Goal: Task Accomplishment & Management: Use online tool/utility

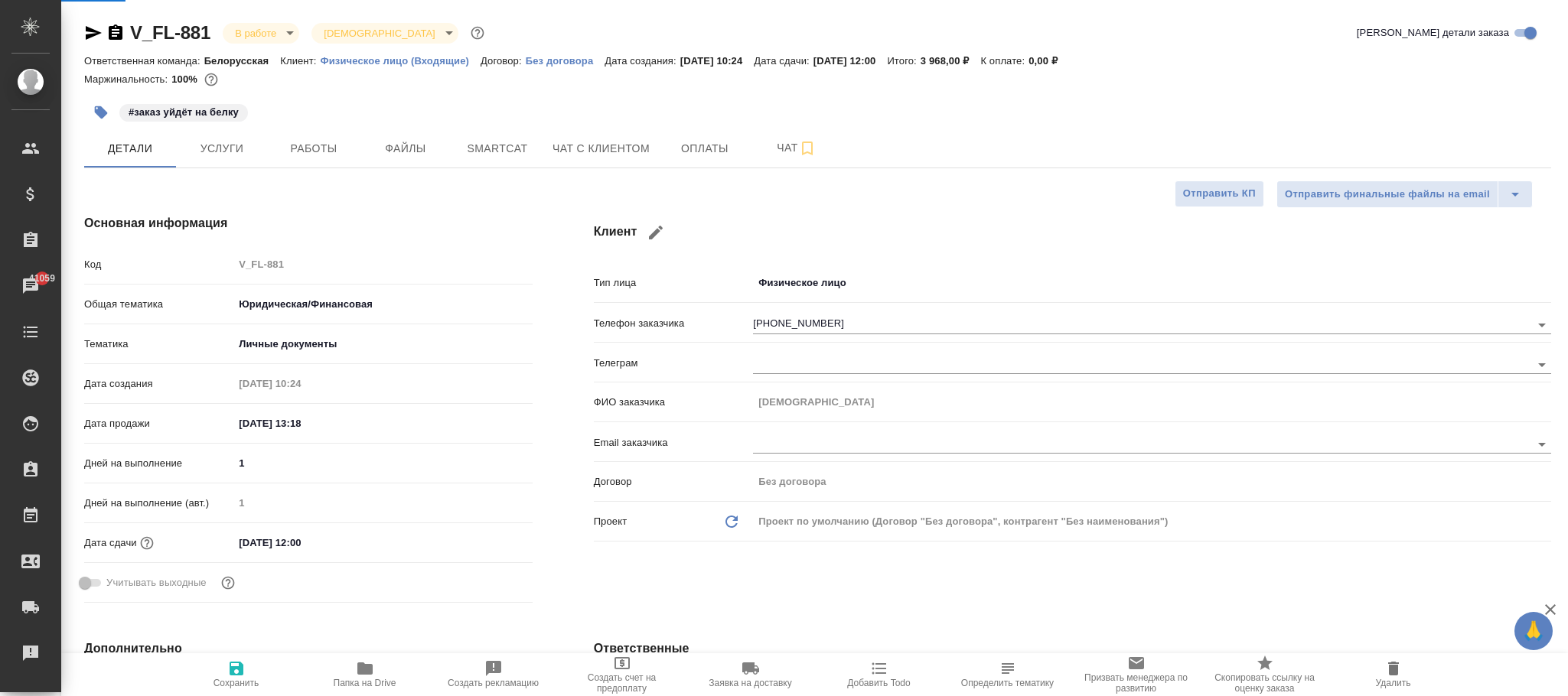
select select "RU"
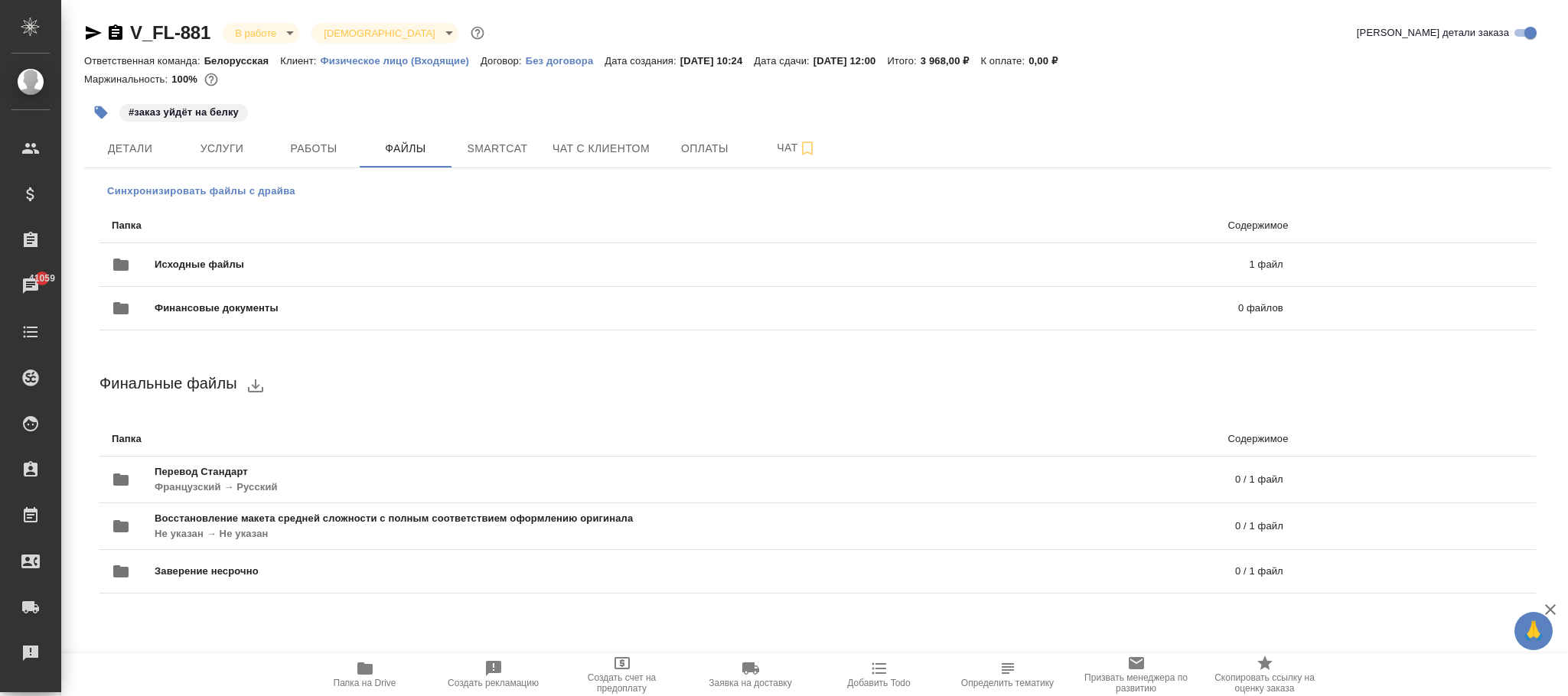
click at [246, 197] on span "Синхронизировать файлы с драйва" at bounding box center [202, 192] width 188 height 16
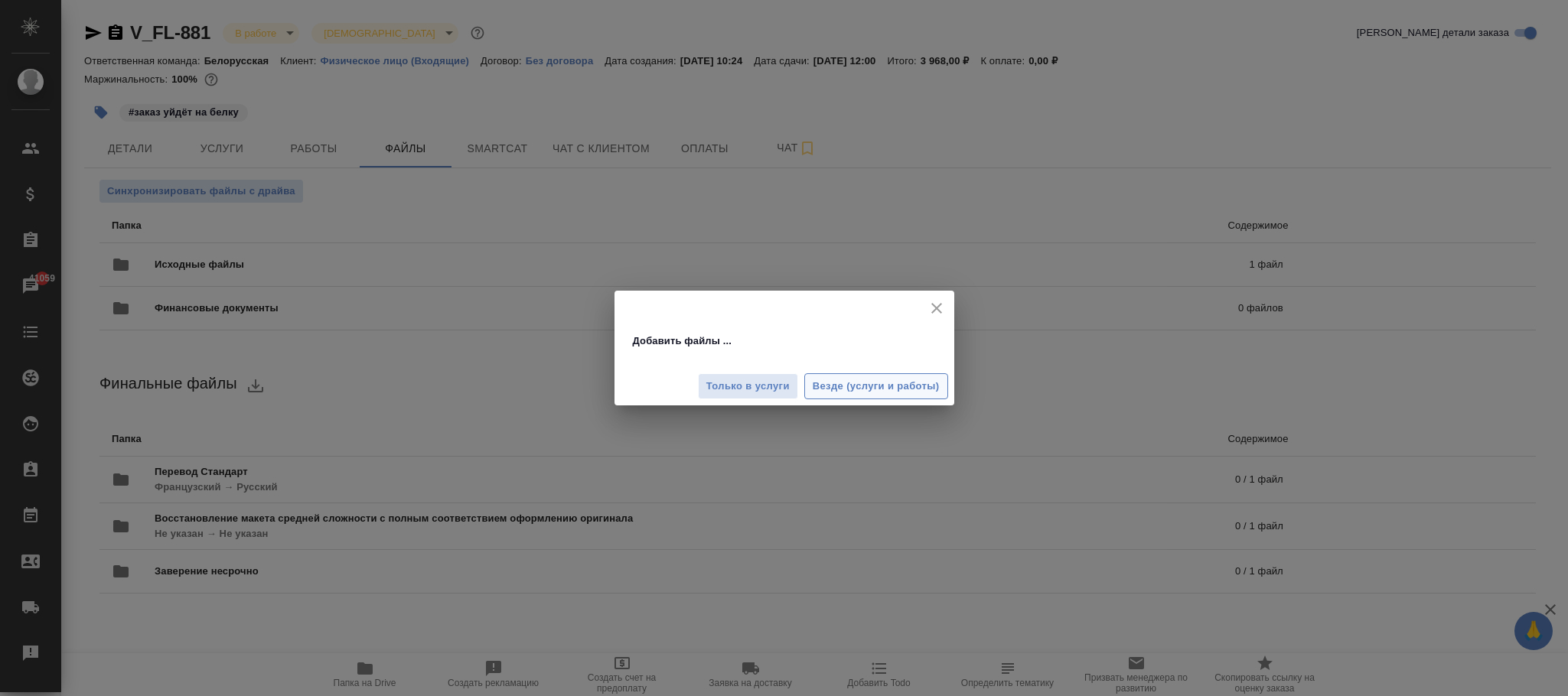
click at [903, 388] on span "Везде (услуги и работы)" at bounding box center [876, 386] width 127 height 18
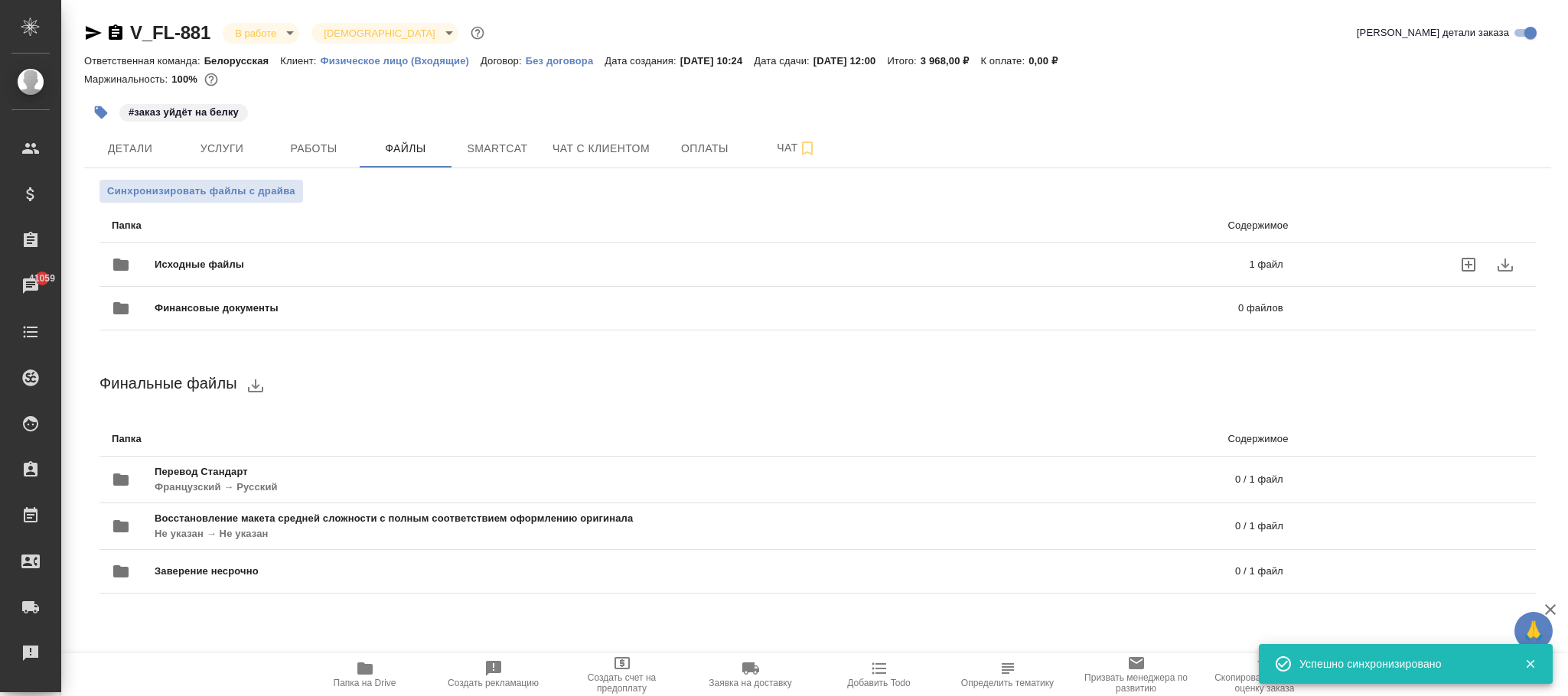
click at [232, 267] on span "Исходные файлы" at bounding box center [450, 265] width 592 height 16
click at [124, 259] on icon "folder" at bounding box center [120, 264] width 19 height 19
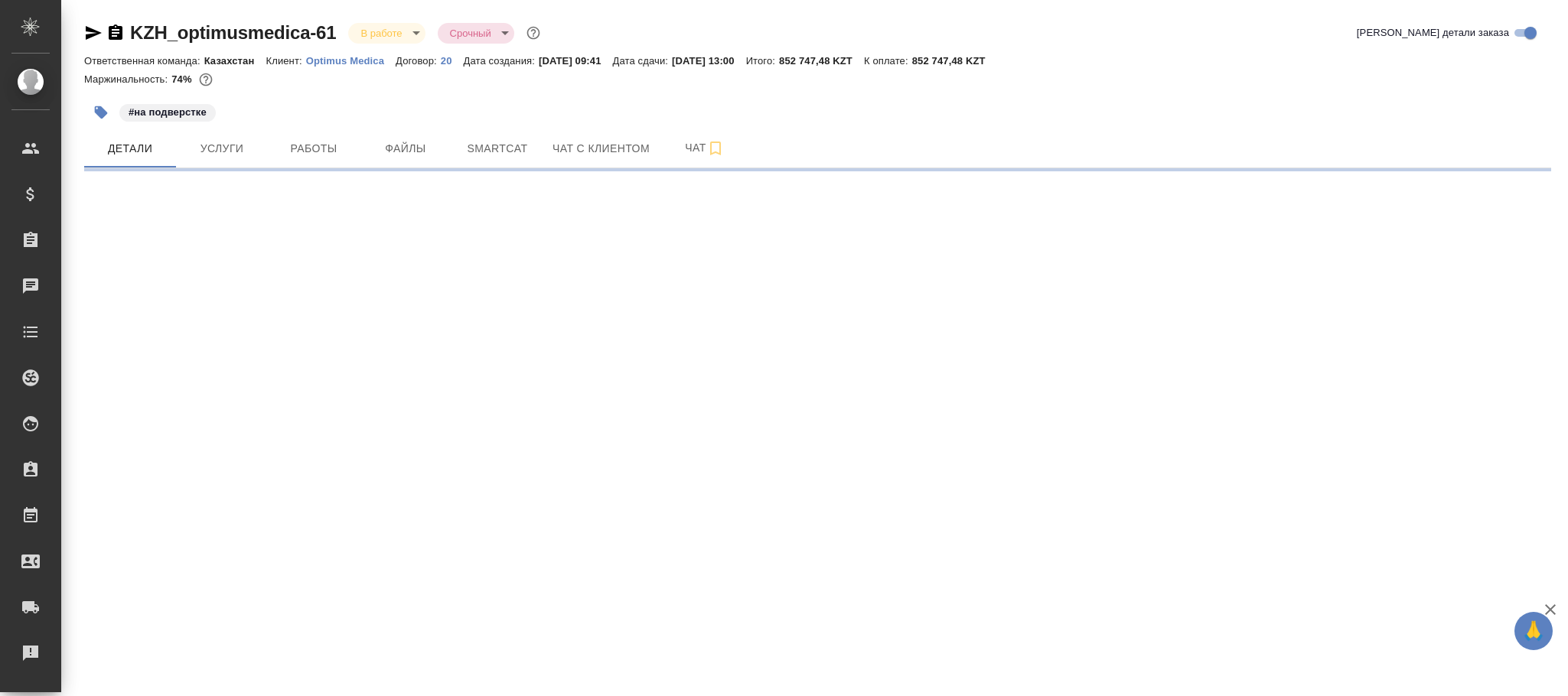
select select "RU"
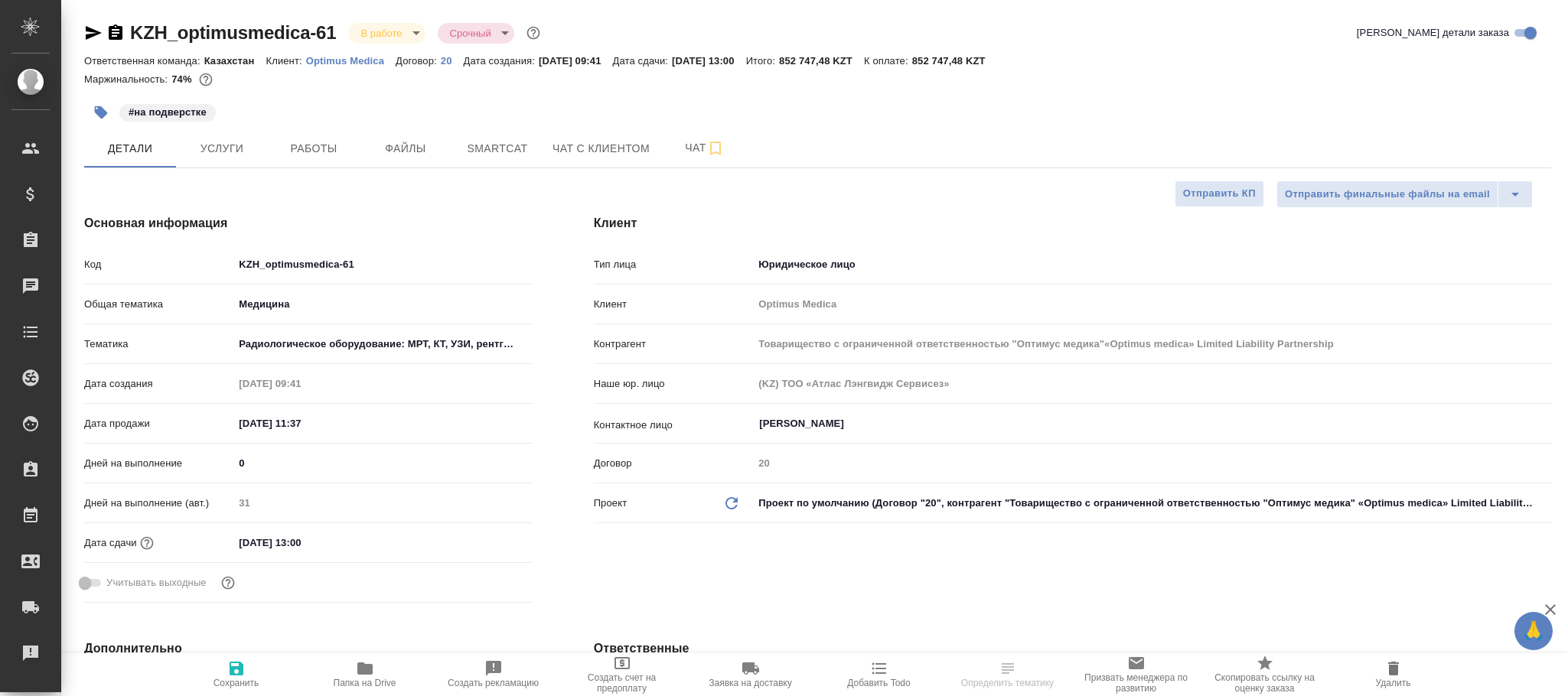
drag, startPoint x: 366, startPoint y: 681, endPoint x: 462, endPoint y: 654, distance: 99.7
click at [366, 677] on span "Папка на Drive" at bounding box center [365, 682] width 63 height 11
type textarea "x"
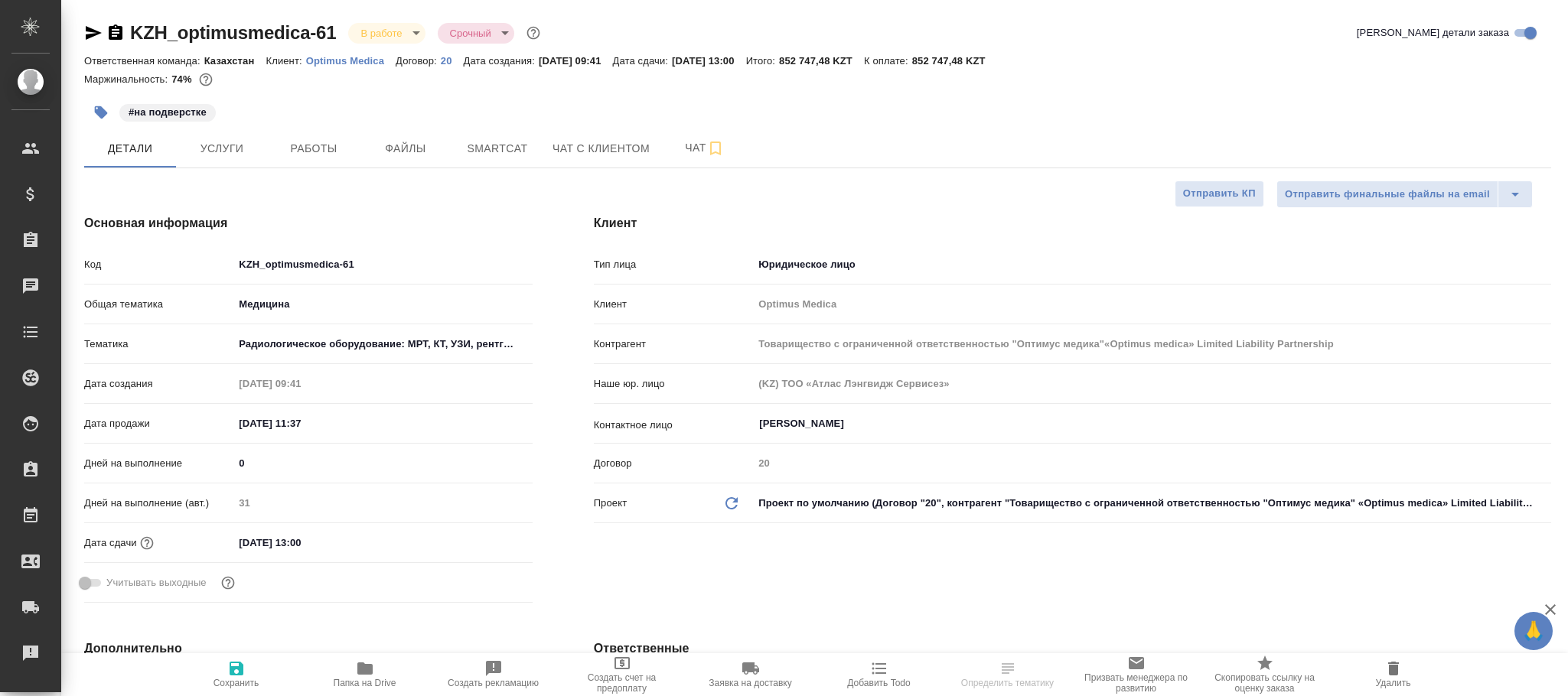
type input "Товарищество с ограниченной ответственностью "Оптимус медика"«Optimus medica» L…"
type textarea "x"
select select "RU"
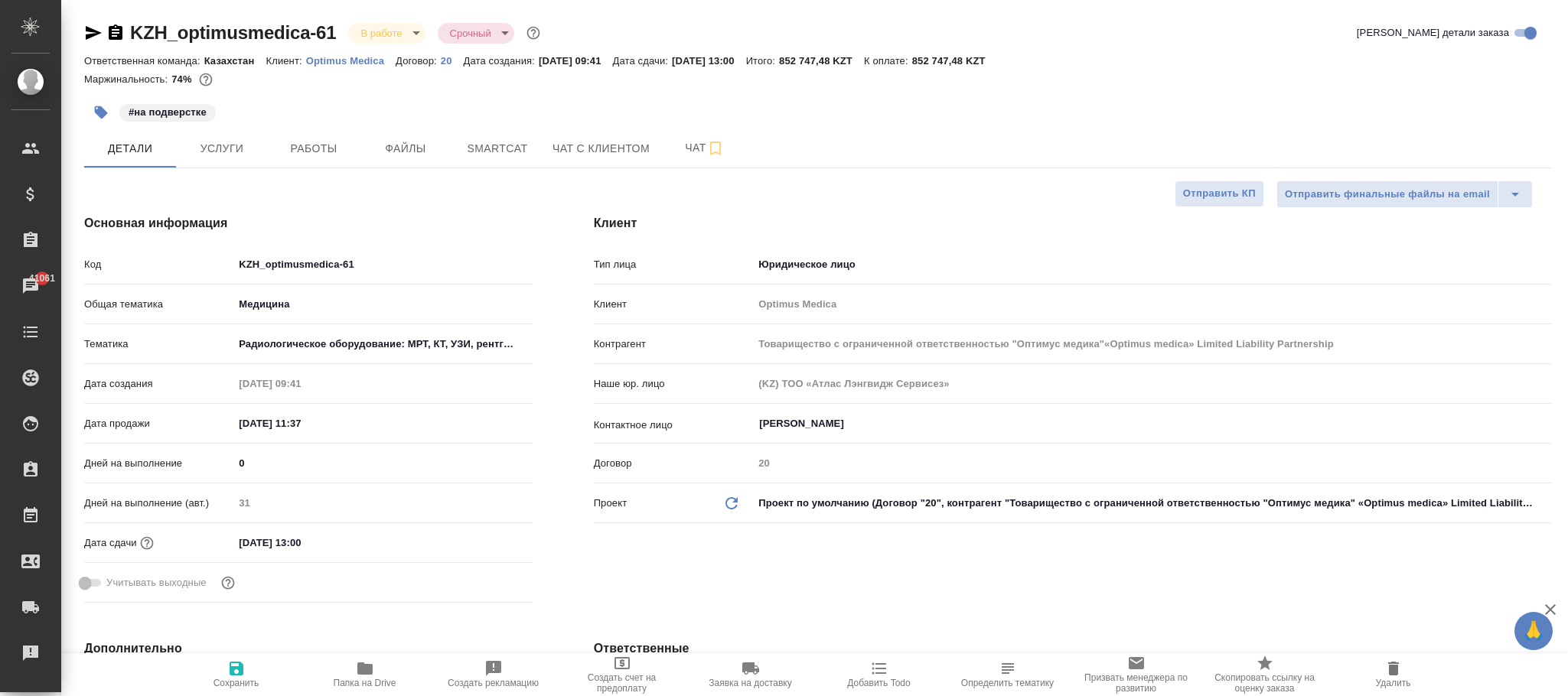
type textarea "x"
select select "RU"
click at [399, 156] on span "Файлы" at bounding box center [405, 149] width 73 height 20
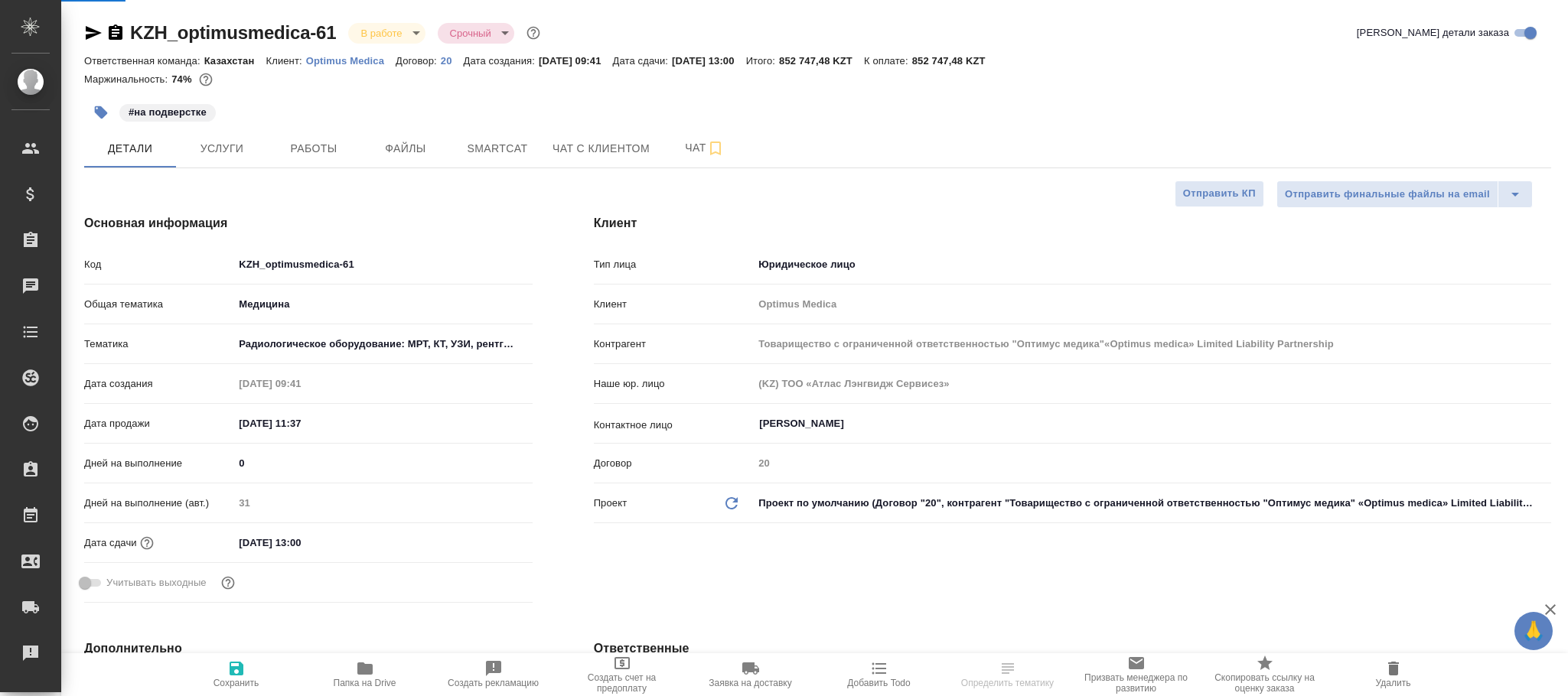
type input "Товарищество с ограниченной ответственностью "Оптимус медика"«Optimus medica» L…"
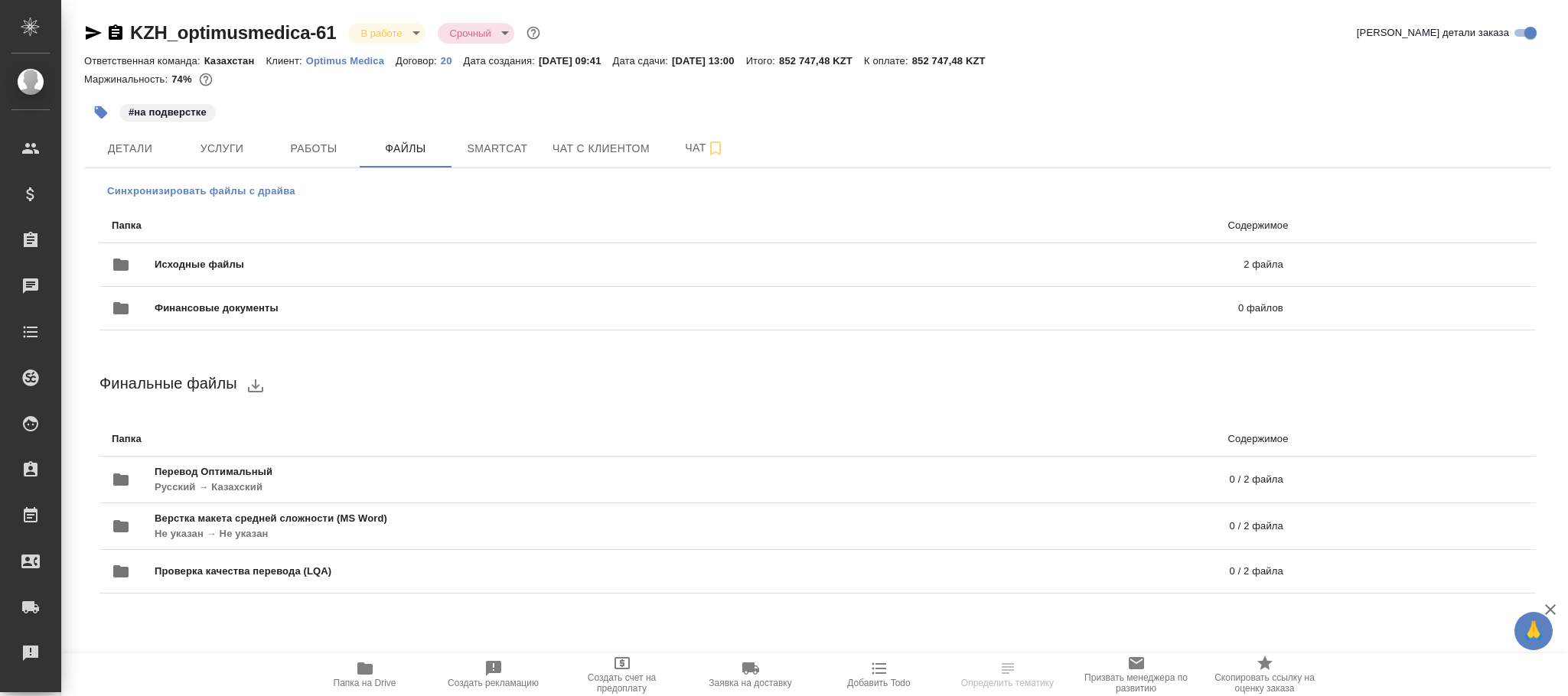
click at [198, 188] on span "Синхронизировать файлы с драйва" at bounding box center [202, 192] width 188 height 16
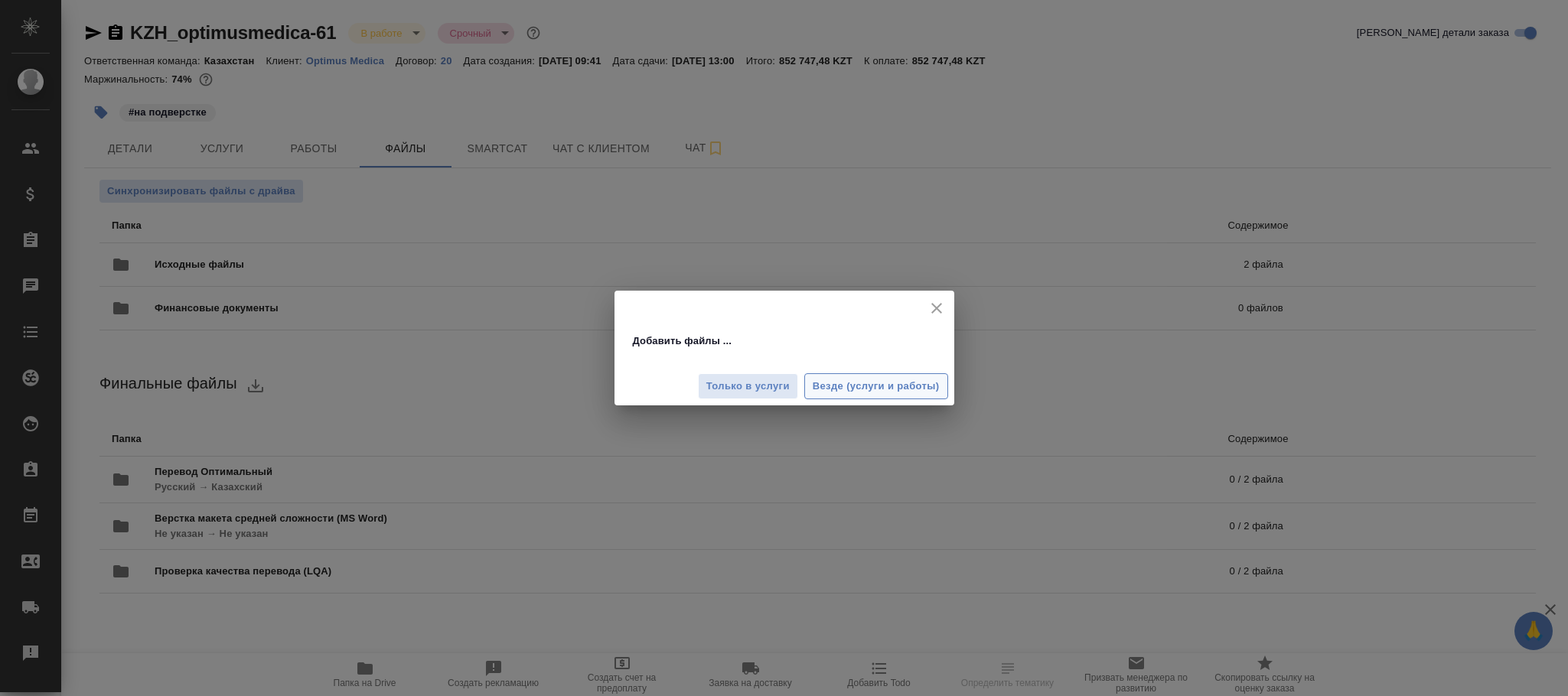
click at [886, 379] on span "Везде (услуги и работы)" at bounding box center [876, 386] width 127 height 18
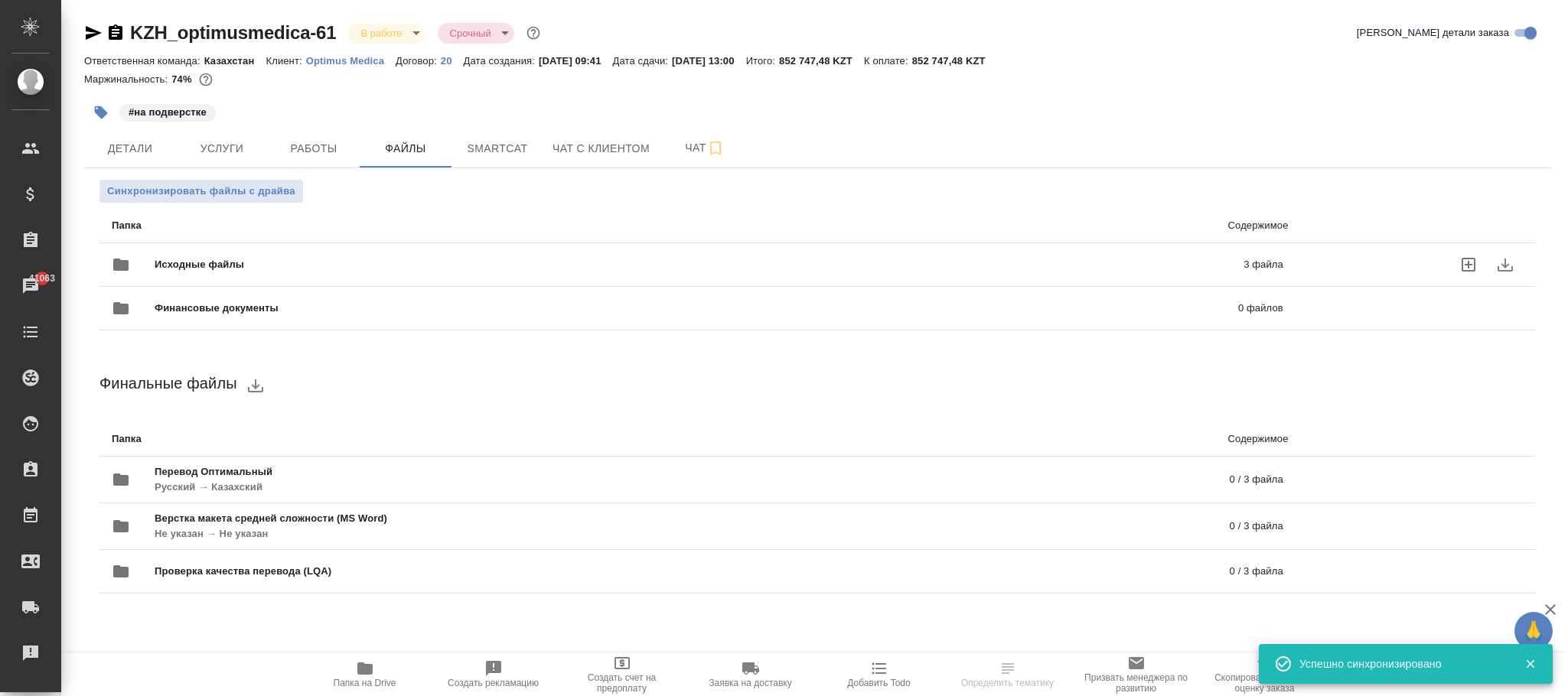
click at [221, 262] on span "Исходные файлы" at bounding box center [449, 265] width 589 height 16
